Goal: Contribute content

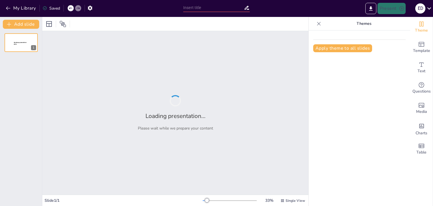
type input "Generación de Valor Compartido en Coca-Cola: Metodología, Sostenibilidad y Tecn…"
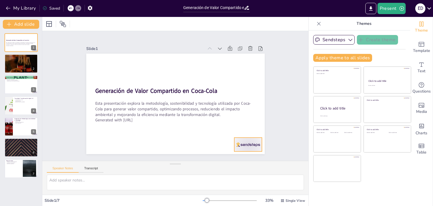
click at [229, 161] on div at bounding box center [213, 174] width 31 height 26
click at [237, 151] on icon at bounding box center [233, 154] width 7 height 7
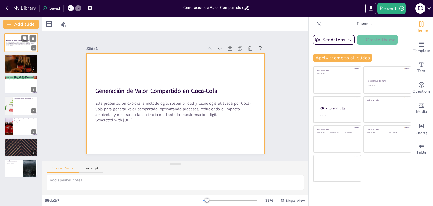
click at [20, 47] on div at bounding box center [21, 42] width 34 height 19
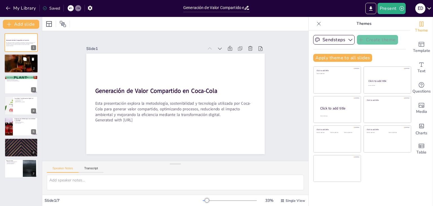
click at [20, 58] on p "Eliminación de desperdicios con Lean Six Sigma" at bounding box center [21, 58] width 30 height 1
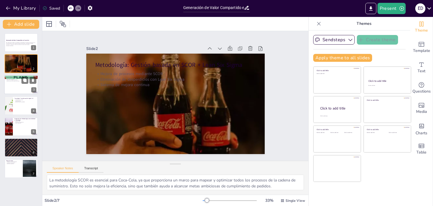
click at [21, 86] on div at bounding box center [21, 84] width 34 height 19
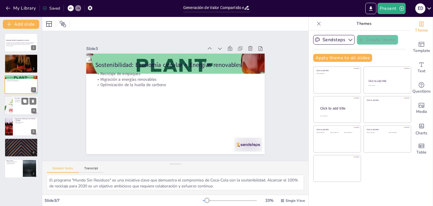
click at [21, 104] on div at bounding box center [21, 105] width 34 height 19
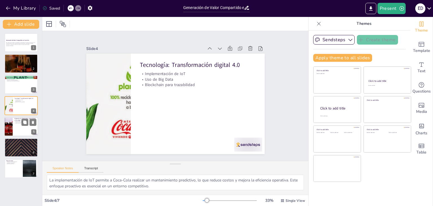
click at [20, 121] on p "Sinergia entre elementos" at bounding box center [25, 121] width 22 height 1
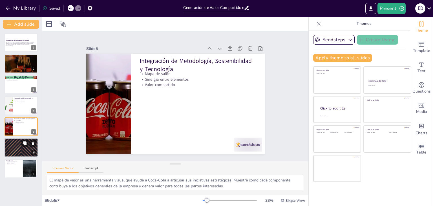
click at [21, 146] on div at bounding box center [21, 147] width 34 height 19
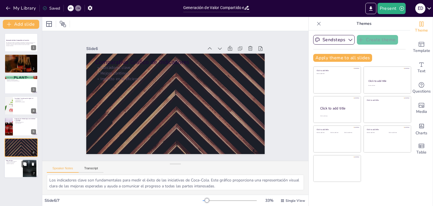
click at [23, 168] on div at bounding box center [29, 168] width 30 height 17
type textarea "La conexión entre los ejes estratégicos es vital para Coca-Cola, ya que permite…"
